Goal: Task Accomplishment & Management: Use online tool/utility

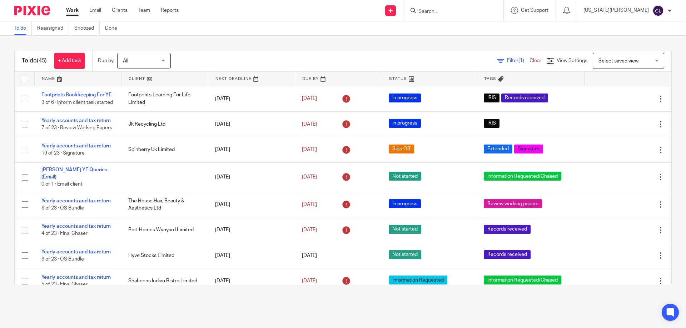
click at [209, 29] on div "To do Reassigned Snoozed Done" at bounding box center [343, 28] width 686 height 14
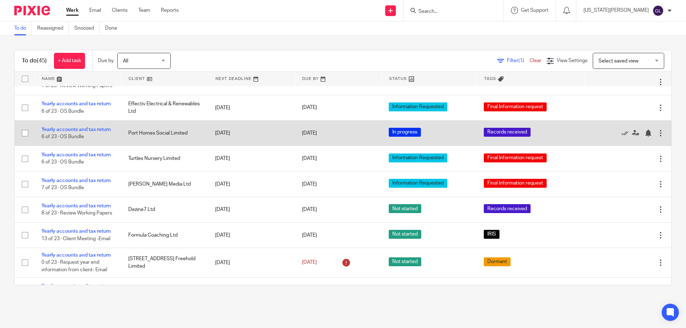
scroll to position [322, 0]
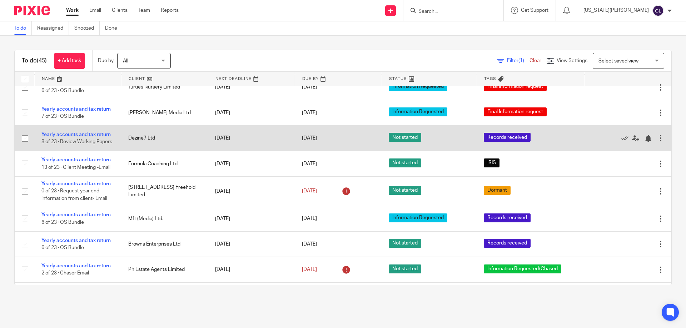
click at [181, 151] on td "Dezine7 Ltd" at bounding box center [164, 138] width 87 height 25
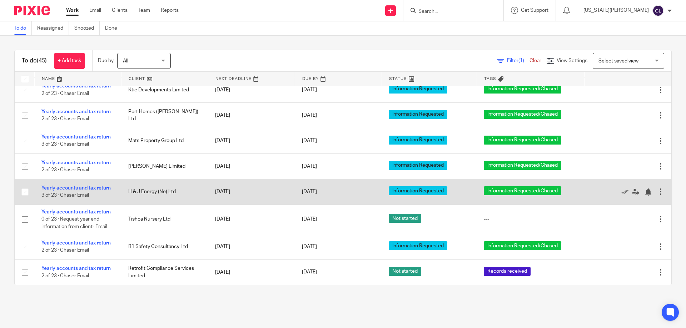
scroll to position [916, 0]
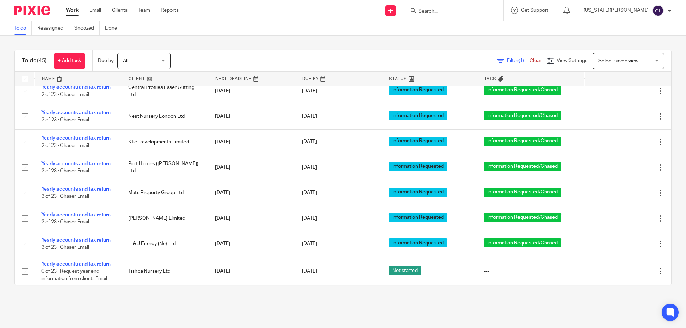
click at [458, 13] on input "Search" at bounding box center [450, 12] width 64 height 6
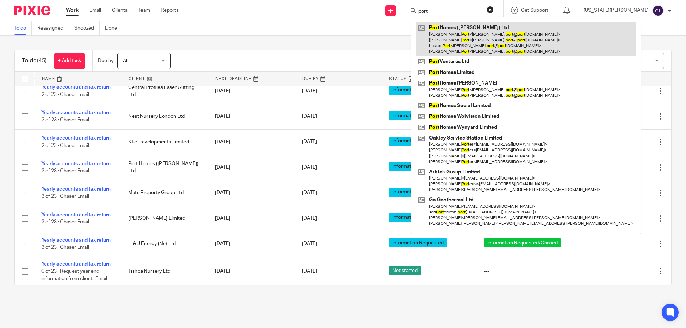
type input "port"
click at [522, 36] on link at bounding box center [525, 40] width 219 height 34
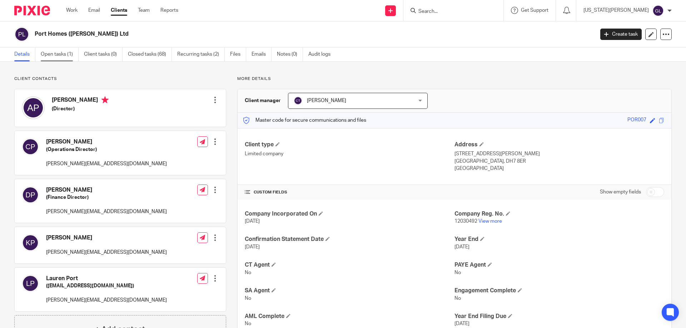
click at [63, 55] on link "Open tasks (1)" at bounding box center [60, 55] width 38 height 14
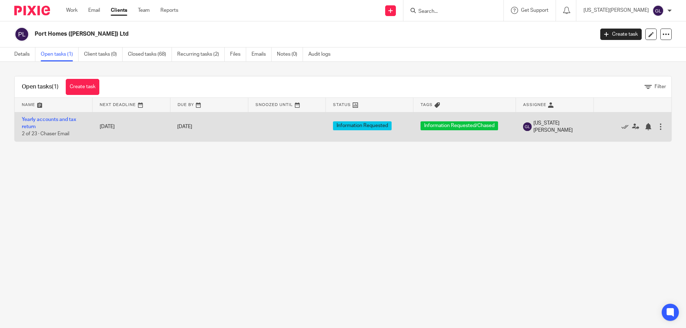
click at [58, 123] on td "Yearly accounts and tax return 2 of 23 · Chaser Email" at bounding box center [54, 126] width 78 height 29
click at [58, 122] on td "Yearly accounts and tax return 2 of 23 · Chaser Email" at bounding box center [54, 126] width 78 height 29
click at [59, 121] on link "Yearly accounts and tax return" at bounding box center [49, 123] width 54 height 12
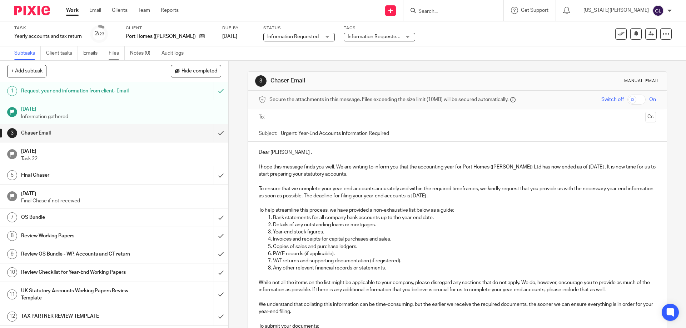
click at [111, 55] on link "Files" at bounding box center [117, 53] width 16 height 14
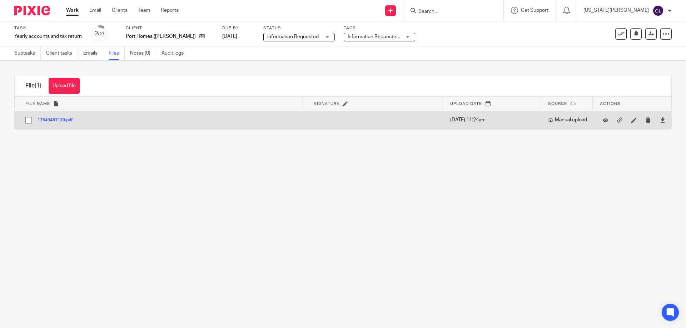
click at [55, 119] on button "17549487120.pdf" at bounding box center [58, 120] width 41 height 5
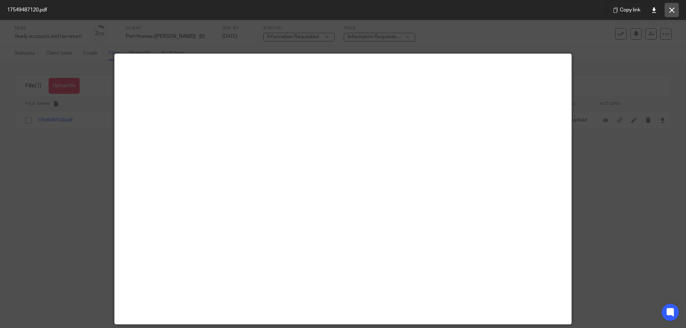
click at [668, 9] on button at bounding box center [671, 10] width 14 height 14
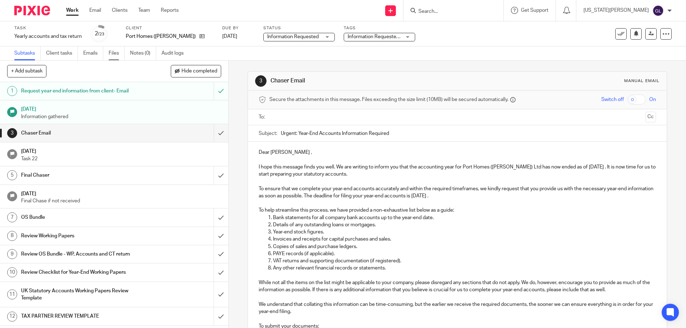
click at [114, 55] on link "Files" at bounding box center [117, 53] width 16 height 14
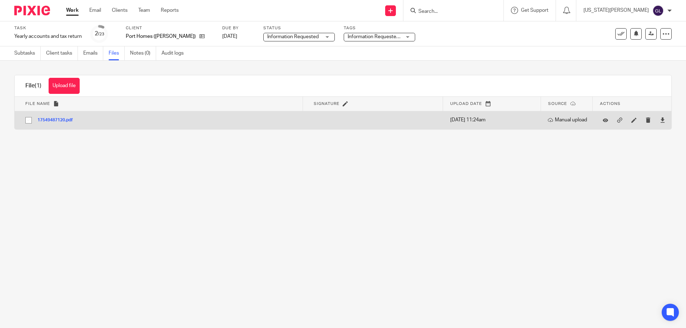
click at [53, 118] on button "17549487120.pdf" at bounding box center [58, 120] width 41 height 5
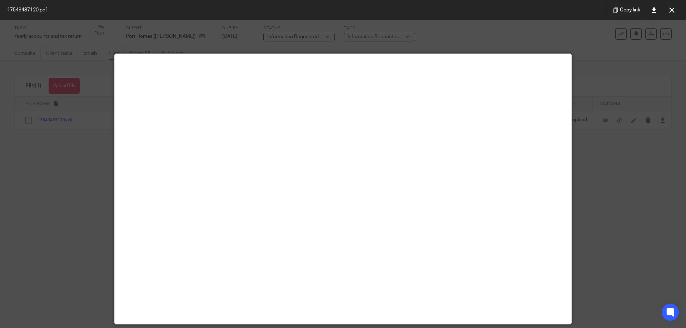
drag, startPoint x: 637, startPoint y: 226, endPoint x: 634, endPoint y: 223, distance: 4.1
click at [637, 225] on div at bounding box center [343, 164] width 686 height 328
click at [669, 12] on icon at bounding box center [671, 10] width 5 height 5
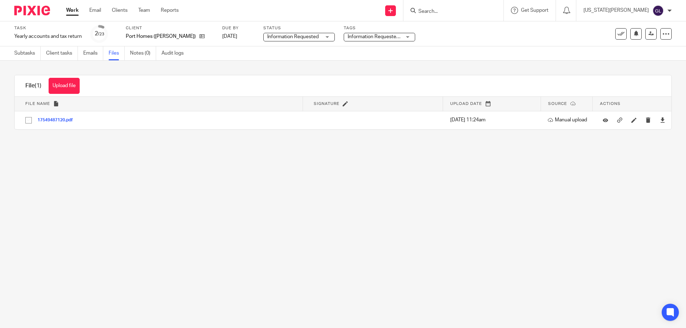
click at [345, 221] on main "Task Yearly accounts and tax return Save Yearly accounts and tax return 2 /23 C…" at bounding box center [343, 164] width 686 height 328
